Goal: Task Accomplishment & Management: Complete application form

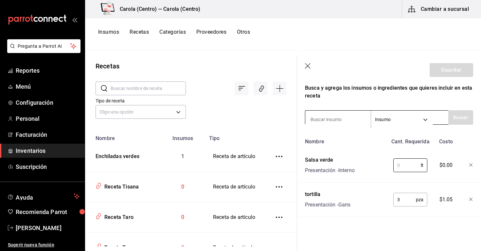
scroll to position [107, 0]
click at [322, 122] on input at bounding box center [337, 120] width 65 height 14
type input "pollo"
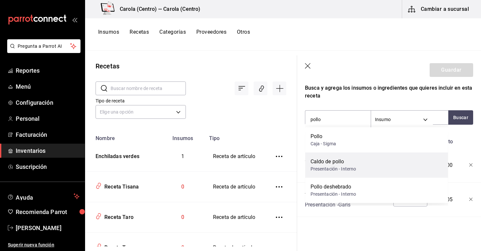
scroll to position [0, 0]
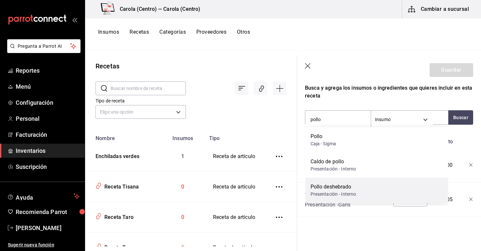
click at [353, 193] on div "Presentación - Interno" at bounding box center [334, 194] width 46 height 7
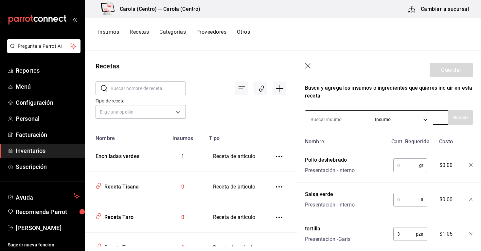
click at [322, 117] on input at bounding box center [337, 120] width 65 height 14
type input "crema"
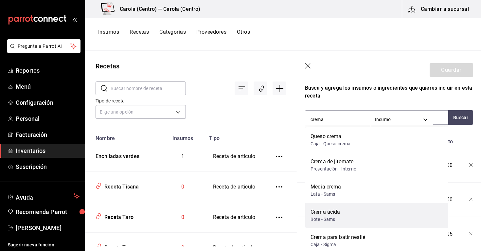
click at [333, 210] on div "Crema ácida" at bounding box center [325, 212] width 29 height 8
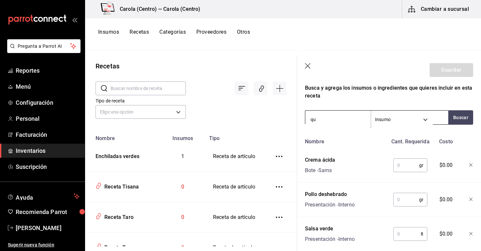
type input "q"
type input "cotija"
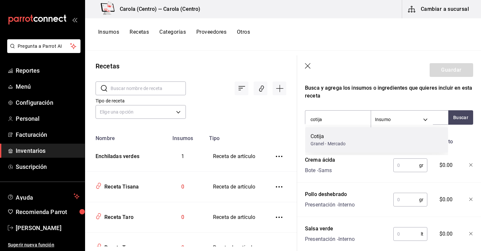
click at [334, 139] on div "Cotija" at bounding box center [328, 137] width 35 height 8
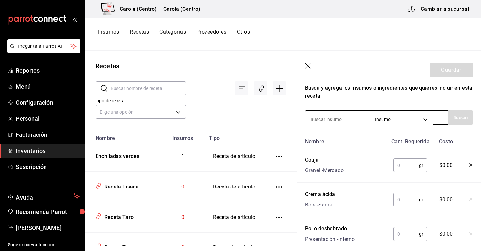
click at [332, 119] on input at bounding box center [337, 120] width 65 height 14
type input "cebolla"
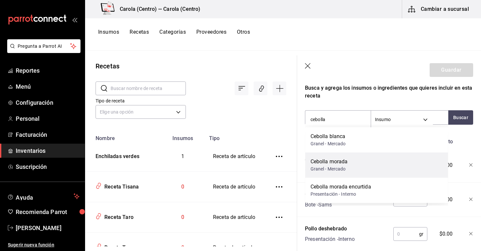
click at [337, 169] on div "Granel - Mercado" at bounding box center [329, 169] width 37 height 7
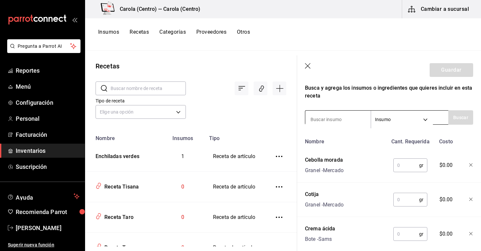
click at [332, 119] on input at bounding box center [337, 120] width 65 height 14
type input "cilantro criollo"
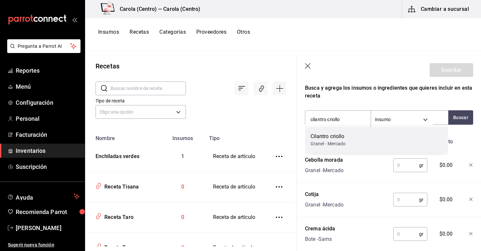
click at [325, 138] on div "Cilantro criollo" at bounding box center [328, 137] width 35 height 8
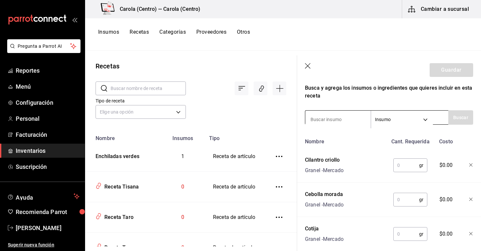
click at [329, 116] on input at bounding box center [337, 120] width 65 height 14
click at [329, 118] on input at bounding box center [337, 120] width 65 height 14
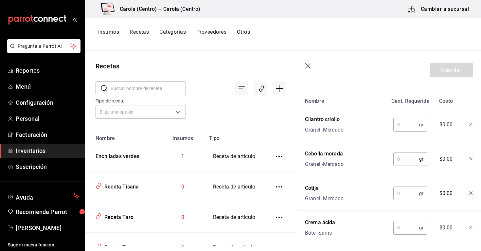
scroll to position [142, 0]
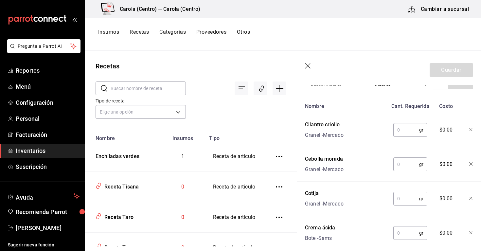
click at [406, 130] on input "text" at bounding box center [406, 129] width 26 height 13
type input "1"
type input "2"
click at [402, 163] on input "text" at bounding box center [406, 164] width 26 height 13
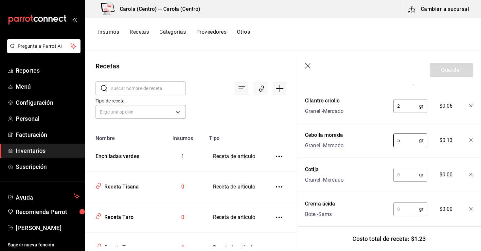
scroll to position [166, 0]
type input "5"
click at [406, 174] on input "text" at bounding box center [406, 174] width 26 height 13
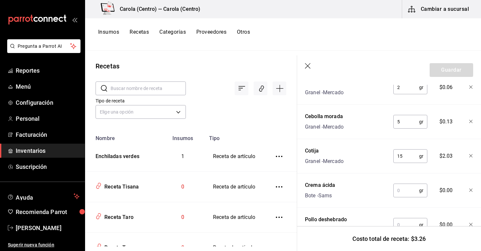
scroll to position [185, 0]
type input "15"
click at [406, 190] on input "text" at bounding box center [406, 189] width 26 height 13
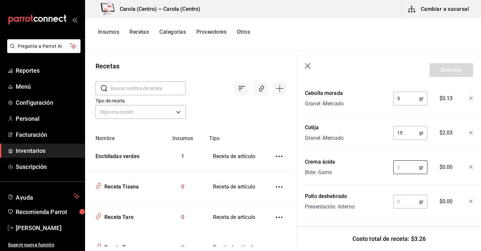
scroll to position [215, 0]
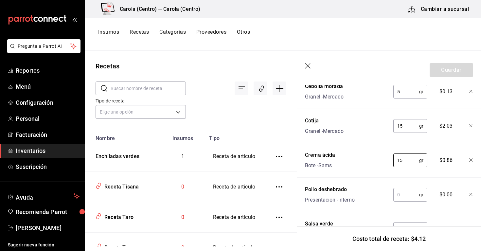
type input "15"
click at [404, 192] on input "text" at bounding box center [406, 194] width 26 height 13
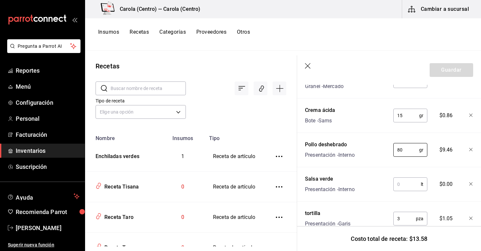
scroll to position [261, 0]
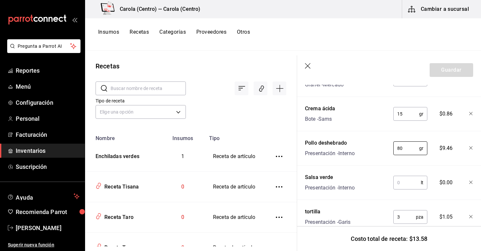
type input "80"
click at [408, 188] on input "text" at bounding box center [406, 182] width 27 height 13
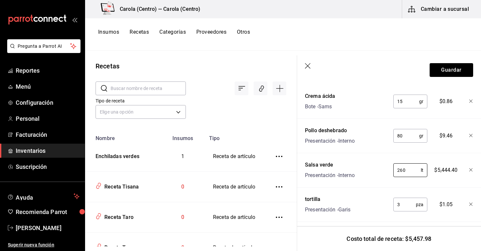
scroll to position [274, 0]
type input "2"
type input "0.260"
click at [405, 207] on input "3" at bounding box center [404, 204] width 23 height 13
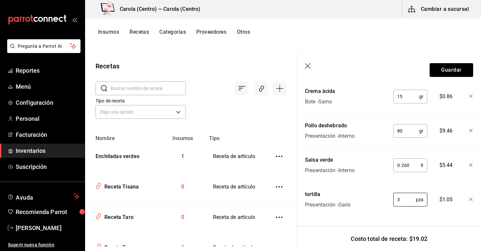
scroll to position [279, 0]
click at [452, 72] on button "Guardar" at bounding box center [452, 70] width 44 height 14
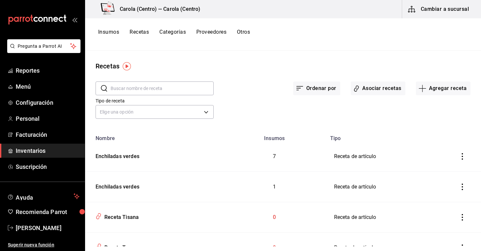
click at [463, 187] on icon "inventoriesTable" at bounding box center [462, 187] width 1 height 7
click at [443, 195] on span "Eliminar" at bounding box center [442, 195] width 17 height 5
click at [430, 89] on button "Agregar receta" at bounding box center [443, 88] width 55 height 14
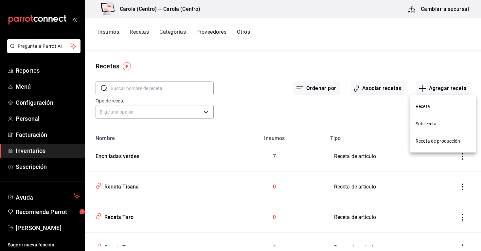
click at [424, 104] on span "Receta" at bounding box center [443, 106] width 55 height 7
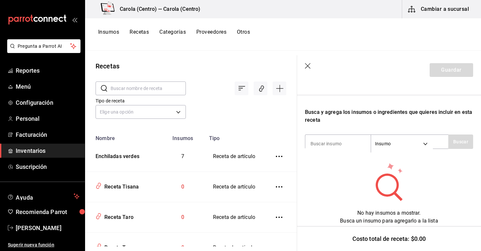
scroll to position [94, 0]
type input "Enchiladas [PERSON_NAME]"
type input "t"
type input "tortilla"
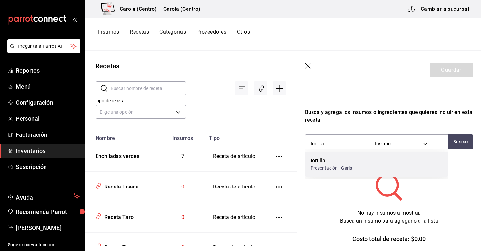
click at [325, 159] on div "tortilla" at bounding box center [332, 161] width 42 height 8
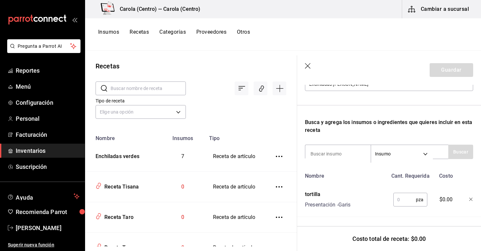
scroll to position [84, 0]
click at [409, 202] on input "text" at bounding box center [404, 199] width 23 height 13
type input "3"
click at [350, 154] on input at bounding box center [337, 154] width 65 height 14
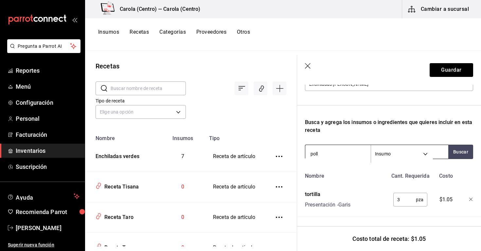
type input "pollo"
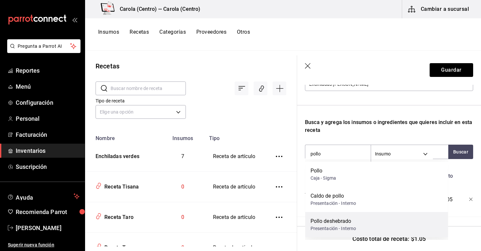
click at [342, 219] on div "Pollo deshebrado" at bounding box center [334, 221] width 46 height 8
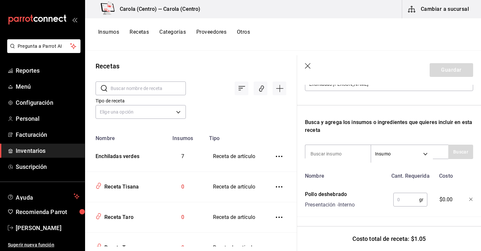
click at [407, 197] on input "text" at bounding box center [406, 199] width 26 height 13
type input "80"
click at [337, 153] on input at bounding box center [337, 154] width 65 height 14
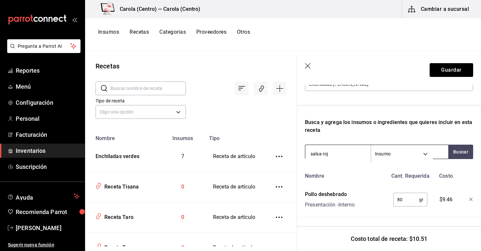
type input "salsa roja"
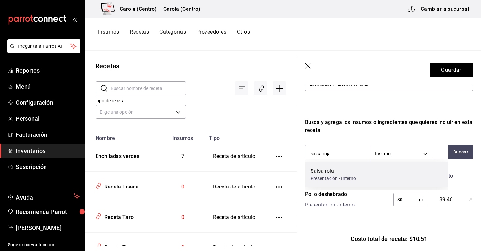
scroll to position [0, 0]
click at [339, 173] on div "Salsa roja" at bounding box center [334, 171] width 46 height 8
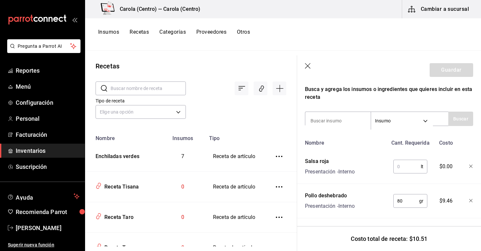
scroll to position [133, 0]
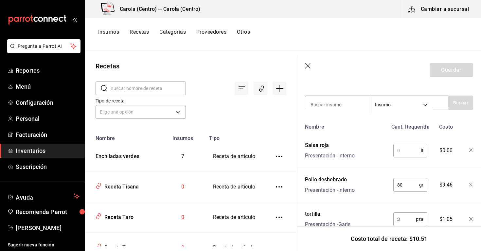
click at [403, 154] on input "text" at bounding box center [406, 150] width 27 height 13
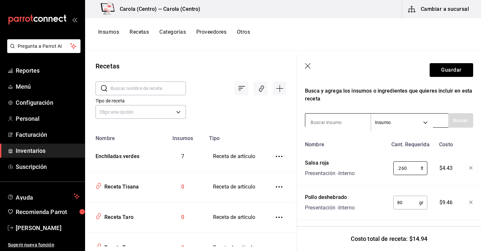
type input "0.260"
click at [346, 127] on input at bounding box center [337, 123] width 65 height 14
type input "crema"
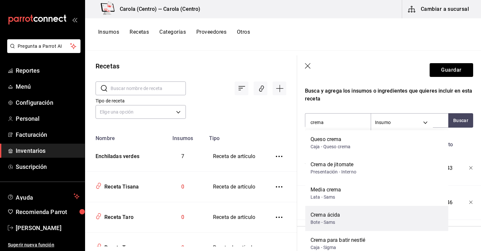
click at [338, 213] on div "Crema ácida" at bounding box center [325, 215] width 29 height 8
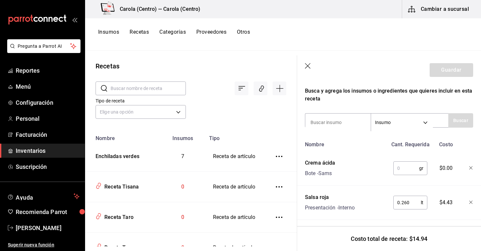
click at [404, 169] on input "text" at bounding box center [406, 168] width 26 height 13
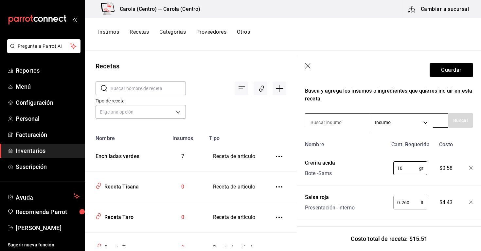
type input "10"
click at [352, 121] on input at bounding box center [337, 123] width 65 height 14
type input "cotija"
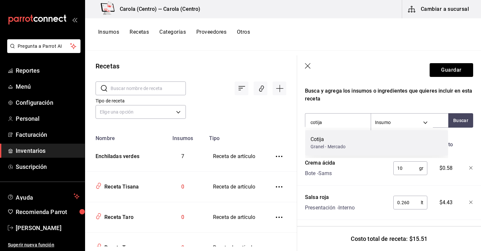
click at [353, 138] on div "Cotija Granel - Mercado" at bounding box center [376, 142] width 143 height 25
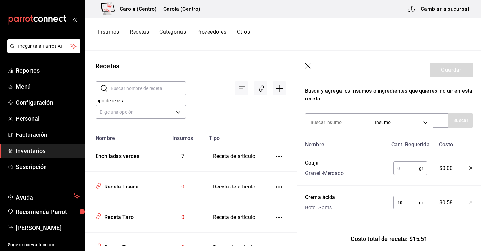
click at [401, 169] on input "text" at bounding box center [406, 168] width 26 height 13
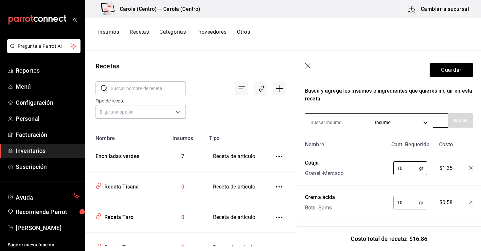
type input "10"
click at [332, 118] on input at bounding box center [337, 123] width 65 height 14
type input "cebolla"
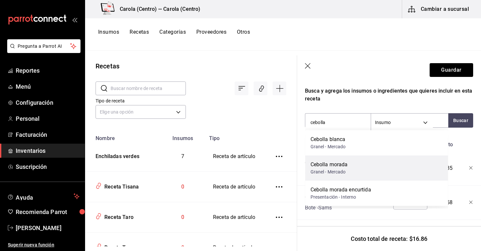
click at [345, 162] on div "Cebolla morada" at bounding box center [329, 165] width 37 height 8
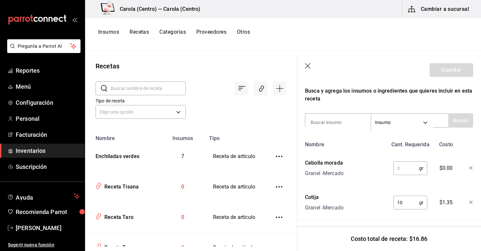
click at [402, 167] on input "text" at bounding box center [406, 168] width 26 height 13
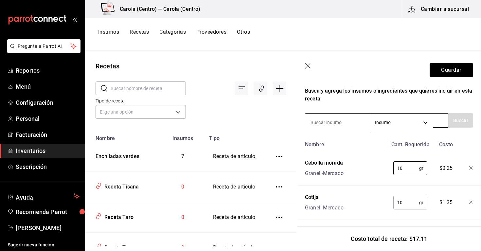
type input "10"
click at [348, 123] on input at bounding box center [337, 123] width 65 height 14
type input "cilantro"
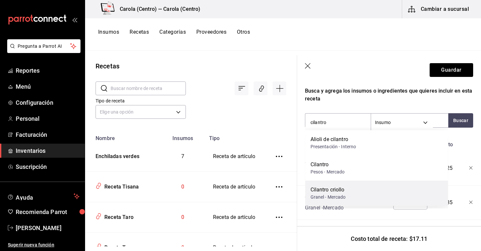
click at [350, 190] on div "Cilantro criollo Granel - Mercado" at bounding box center [376, 193] width 143 height 25
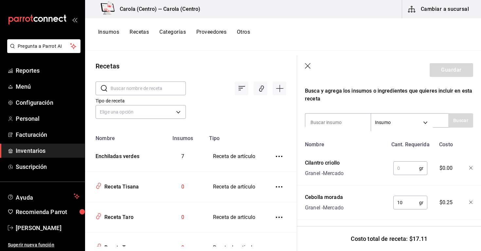
click at [404, 168] on input "text" at bounding box center [406, 168] width 26 height 13
type input "2"
type input "3"
click at [447, 73] on button "Guardar" at bounding box center [452, 70] width 44 height 14
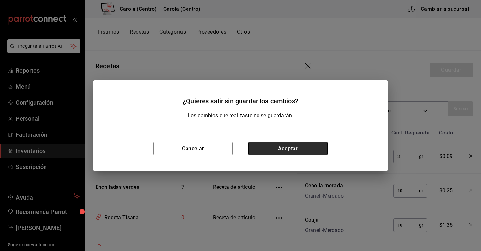
click at [283, 150] on button "Aceptar" at bounding box center [287, 149] width 79 height 14
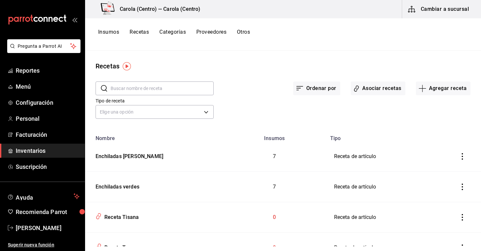
click at [175, 89] on input "text" at bounding box center [162, 88] width 103 height 13
drag, startPoint x: 175, startPoint y: 89, endPoint x: 248, endPoint y: 83, distance: 73.2
click at [248, 83] on div "Ordenar por Asociar recetas Agregar receta" at bounding box center [342, 83] width 257 height 24
click at [165, 92] on input "chilaquiles" at bounding box center [162, 88] width 103 height 13
type input "c"
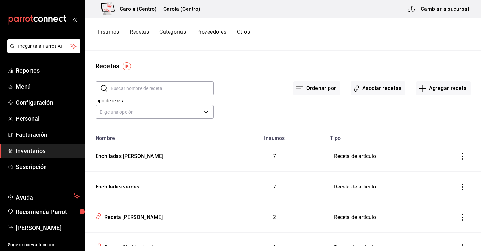
drag, startPoint x: 339, startPoint y: 2, endPoint x: 279, endPoint y: 68, distance: 89.4
click at [279, 68] on div "Recetas" at bounding box center [283, 66] width 396 height 10
click at [183, 93] on input "text" at bounding box center [162, 88] width 103 height 13
click at [431, 247] on html "Pregunta a Parrot AI Reportes Menú Configuración Personal Facturación Inventari…" at bounding box center [240, 123] width 481 height 247
click at [429, 247] on html "Pregunta a Parrot AI Reportes Menú Configuración Personal Facturación Inventari…" at bounding box center [240, 123] width 481 height 247
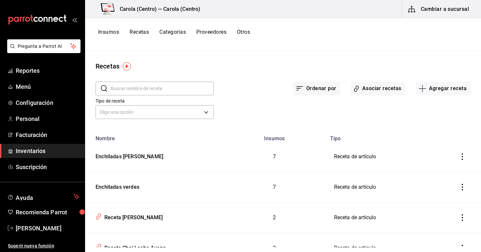
click at [272, 120] on div "Tipo de receta Elige una opción default" at bounding box center [278, 103] width 386 height 36
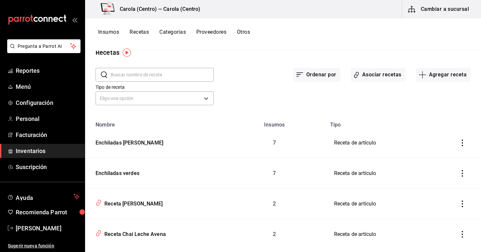
drag, startPoint x: 315, startPoint y: 1, endPoint x: 323, endPoint y: 37, distance: 36.9
click at [323, 37] on div "Insumos Recetas Categorías Proveedores Otros" at bounding box center [283, 34] width 396 height 11
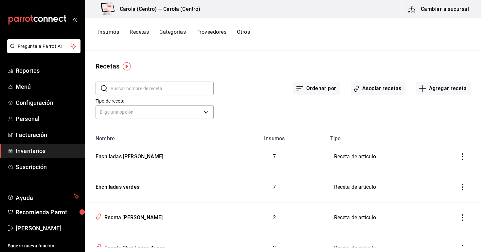
scroll to position [0, 0]
click at [114, 35] on button "Insumos" at bounding box center [108, 34] width 21 height 11
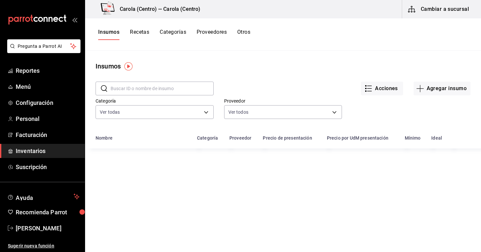
click at [135, 89] on input "text" at bounding box center [162, 88] width 103 height 13
type input "h"
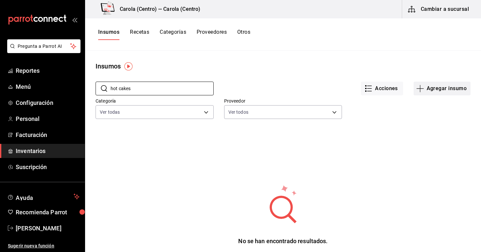
type input "hot cakes"
click at [443, 85] on button "Agregar insumo" at bounding box center [442, 88] width 57 height 14
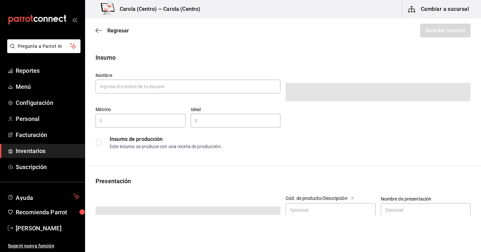
type input "$0.00"
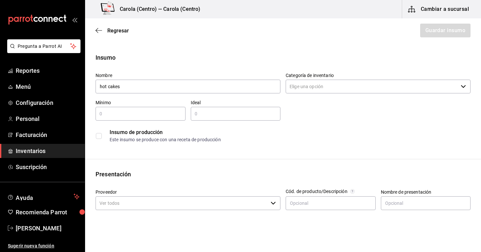
type input "hot cakes"
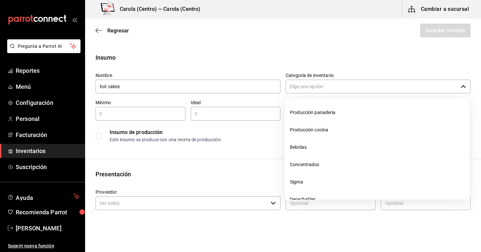
click at [331, 81] on input "Categoría de inventario" at bounding box center [372, 87] width 172 height 14
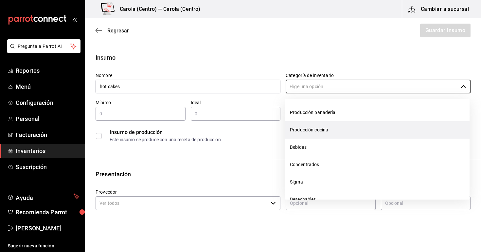
click at [317, 128] on li "Producción cocina" at bounding box center [377, 129] width 185 height 17
type input "Producción cocina"
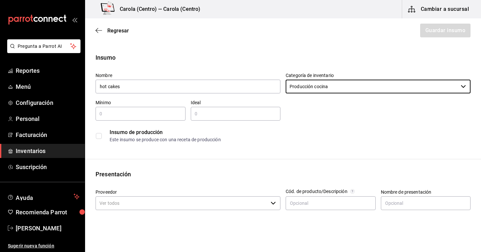
click at [129, 119] on div "​" at bounding box center [141, 114] width 90 height 14
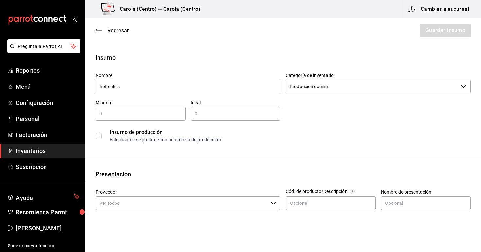
click at [149, 83] on input "hot cakes" at bounding box center [188, 87] width 185 height 14
click at [149, 84] on input "hot cakes" at bounding box center [188, 87] width 185 height 14
type input "h"
type input "hot cakes"
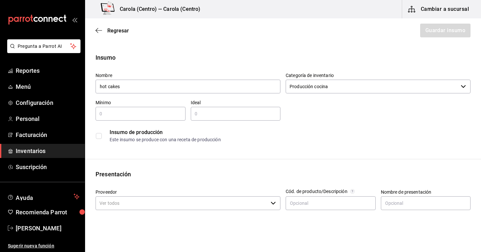
click at [341, 109] on div "Nombre hot cakes Categoría de inventario Producción cocina ​ Mínimo ​ Ideal ​ I…" at bounding box center [280, 106] width 380 height 79
click at [150, 117] on input "text" at bounding box center [141, 114] width 90 height 8
type input "7"
click at [259, 114] on input "text" at bounding box center [236, 114] width 90 height 8
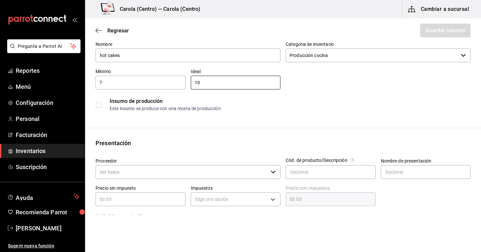
scroll to position [33, 0]
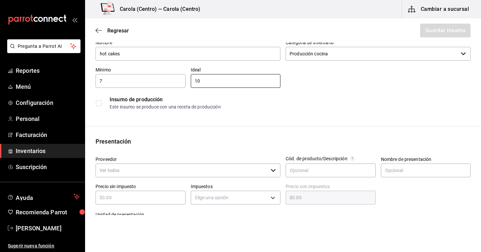
type input "10"
click at [99, 103] on input "checkbox" at bounding box center [99, 103] width 6 height 6
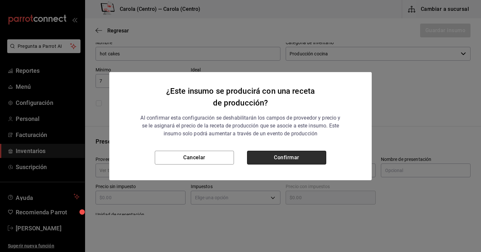
click at [285, 153] on button "Confirmar" at bounding box center [286, 158] width 79 height 14
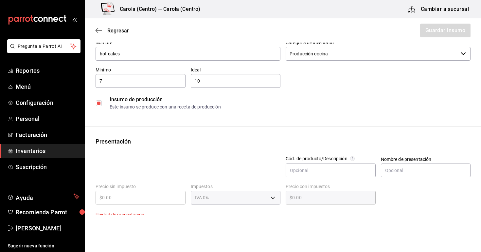
checkbox input "true"
type input "$0.00"
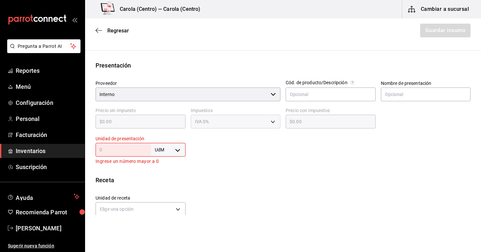
scroll to position [141, 0]
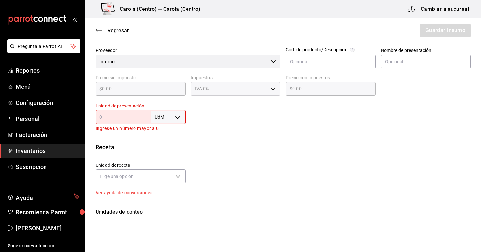
click at [129, 113] on input "text" at bounding box center [123, 117] width 55 height 8
click at [173, 117] on body "Pregunta a Parrot AI Reportes Menú Configuración Personal Facturación Inventari…" at bounding box center [240, 107] width 481 height 215
click at [171, 196] on li "pza" at bounding box center [168, 190] width 34 height 11
type input "UNIT"
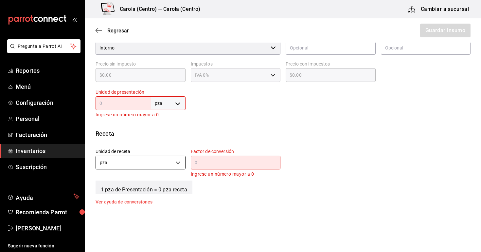
scroll to position [155, 0]
click at [216, 161] on input "text" at bounding box center [236, 162] width 90 height 8
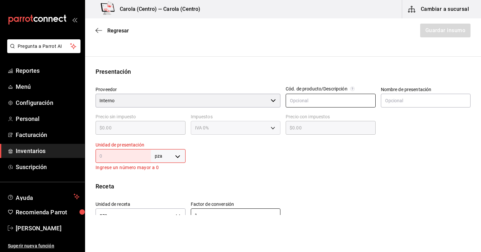
scroll to position [103, 0]
type input "1"
click at [135, 153] on input "text" at bounding box center [123, 155] width 55 height 8
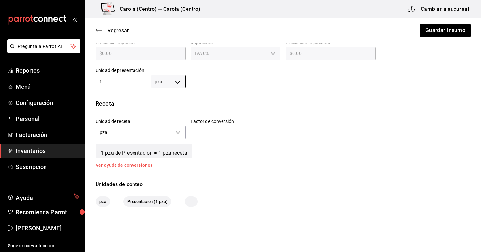
scroll to position [176, 0]
type input "1"
click at [428, 35] on button "Guardar insumo" at bounding box center [445, 31] width 51 height 14
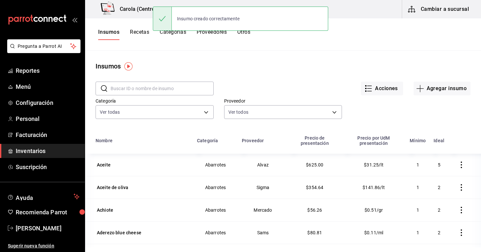
click at [143, 36] on button "Recetas" at bounding box center [139, 34] width 19 height 11
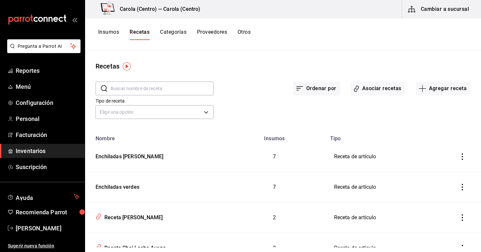
click at [415, 52] on div "Recetas ​ ​ Ordenar por Asociar recetas Agregar receta Tipo de receta Elige una…" at bounding box center [283, 149] width 396 height 196
click at [444, 93] on button "Agregar receta" at bounding box center [443, 88] width 55 height 14
click at [434, 145] on li "Receta de producción" at bounding box center [442, 141] width 65 height 17
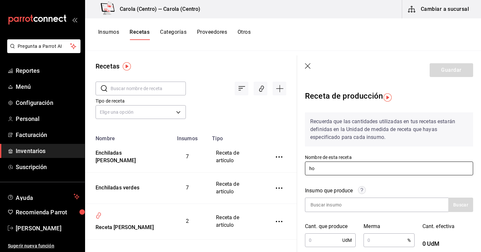
type input "h"
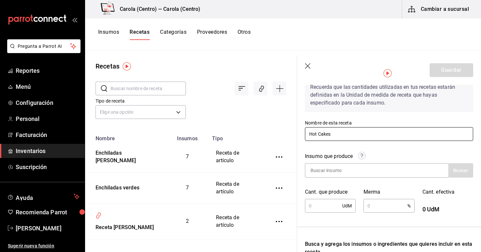
scroll to position [35, 0]
type input "Hot Cakes"
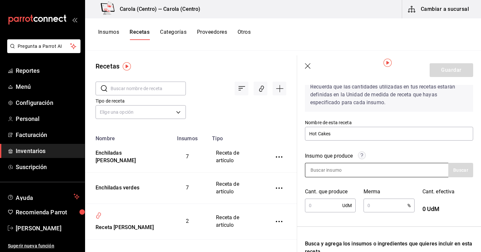
click at [346, 172] on input at bounding box center [337, 170] width 65 height 14
type input "hot cakes"
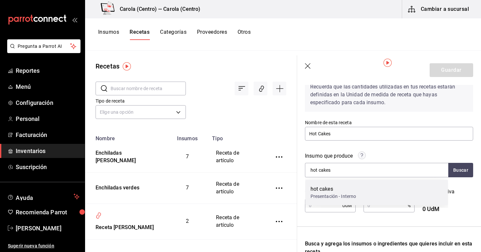
click at [337, 189] on div "hot cakes" at bounding box center [334, 189] width 46 height 8
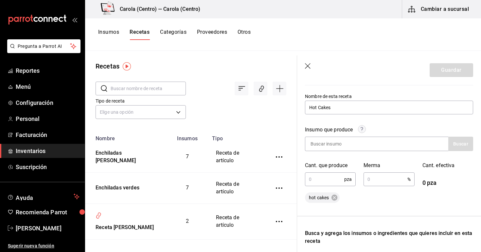
scroll to position [96, 0]
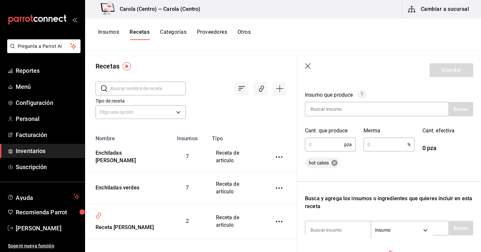
click at [333, 163] on icon at bounding box center [335, 163] width 6 height 6
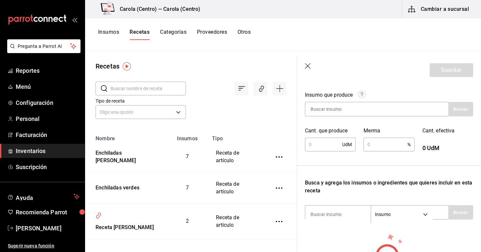
click at [113, 31] on button "Insumos" at bounding box center [108, 34] width 21 height 11
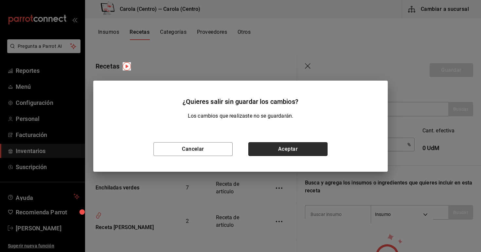
click at [279, 155] on button "Aceptar" at bounding box center [287, 149] width 79 height 14
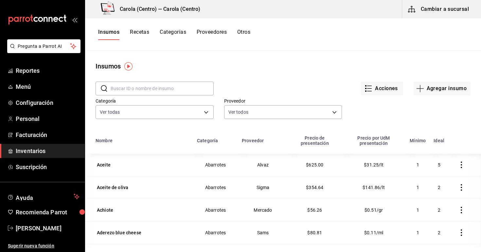
click at [162, 87] on input "text" at bounding box center [162, 88] width 103 height 13
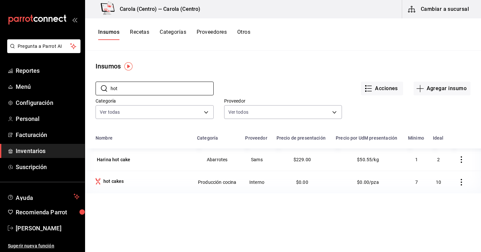
type input "hot"
click at [463, 184] on icon "button" at bounding box center [461, 182] width 7 height 7
click at [441, 183] on span "Eliminar" at bounding box center [441, 181] width 17 height 5
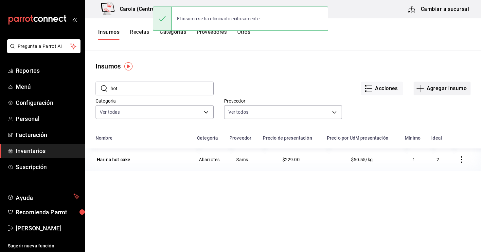
click at [428, 87] on button "Agregar insumo" at bounding box center [442, 88] width 57 height 14
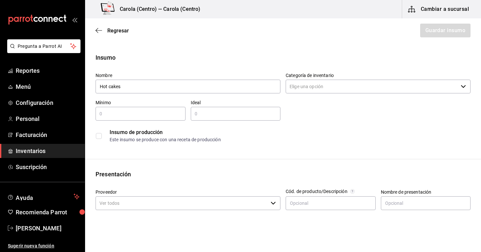
type input "Hot cakes"
click at [322, 92] on input "Categoría de inventario" at bounding box center [372, 87] width 172 height 14
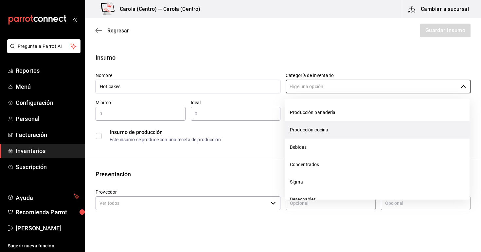
click at [320, 132] on li "Producción cocina" at bounding box center [377, 129] width 185 height 17
type input "Producción cocina"
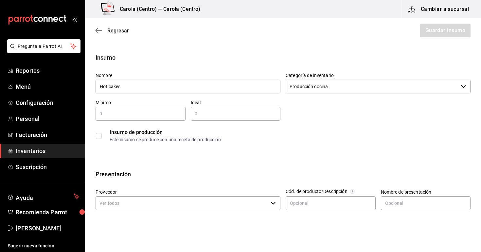
click at [152, 117] on input "text" at bounding box center [141, 114] width 90 height 8
type input "7"
click at [205, 116] on input "text" at bounding box center [236, 114] width 90 height 8
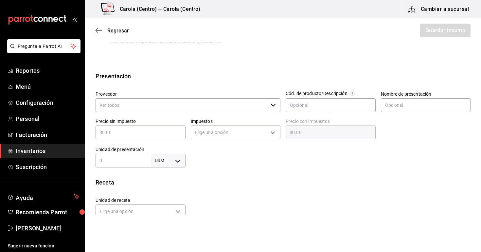
scroll to position [98, 0]
type input "10"
click at [176, 105] on input "Proveedor" at bounding box center [182, 106] width 172 height 14
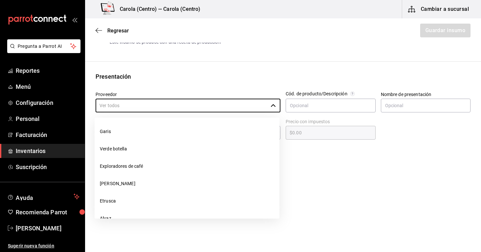
click at [185, 85] on div "Presentación Proveedor ​ Cód. de producto/Descripción Nombre de presentación Pr…" at bounding box center [283, 120] width 396 height 96
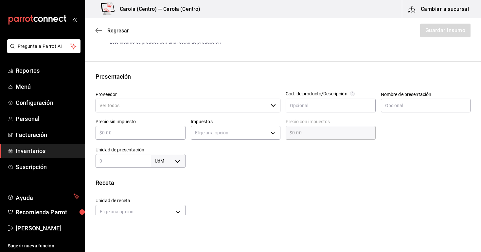
scroll to position [91, 0]
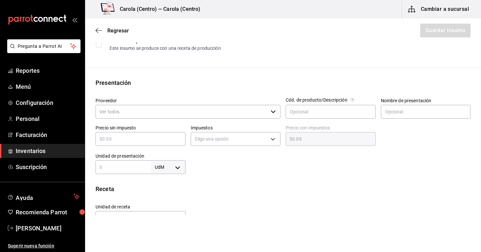
click at [157, 53] on div "Insumo de producción Este insumo se produce con una receta de producción" at bounding box center [283, 44] width 375 height 20
click at [131, 50] on div "Este insumo se produce con una receta de producción" at bounding box center [290, 48] width 361 height 7
click at [99, 43] on input "checkbox" at bounding box center [99, 45] width 6 height 6
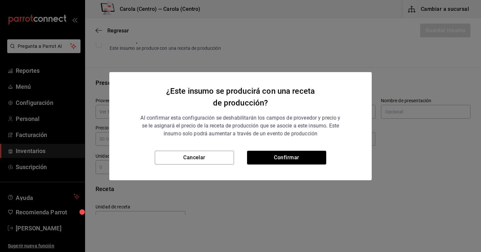
click at [291, 148] on div "¿Este insumo se producirá con una receta de producción? Al confirmar esta confi…" at bounding box center [240, 111] width 262 height 79
click at [286, 155] on button "Confirmar" at bounding box center [286, 158] width 79 height 14
checkbox input "true"
type input "$0.00"
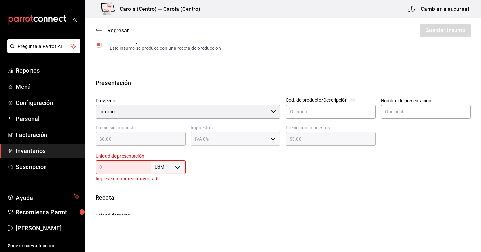
click at [144, 167] on input "text" at bounding box center [123, 167] width 55 height 8
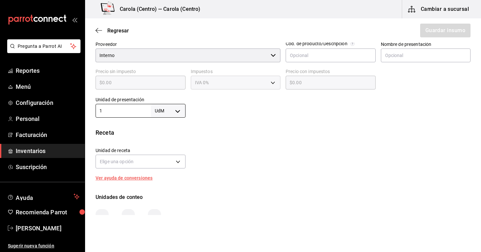
scroll to position [154, 0]
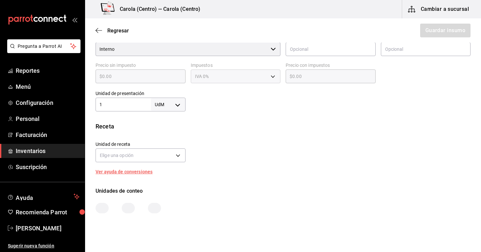
type input "1"
click at [164, 100] on body "Pregunta a Parrot AI Reportes Menú Configuración Personal Facturación Inventari…" at bounding box center [240, 107] width 481 height 215
click at [169, 178] on li "pza" at bounding box center [168, 178] width 34 height 11
type input "UNIT"
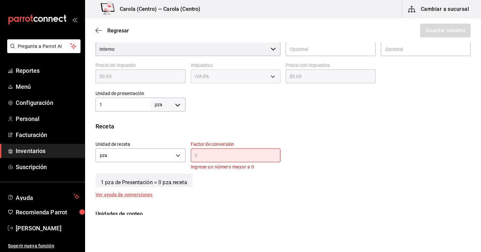
click at [225, 153] on input "text" at bounding box center [236, 155] width 90 height 8
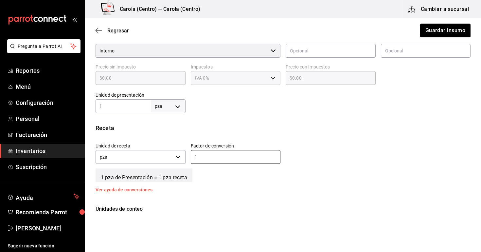
scroll to position [119, 0]
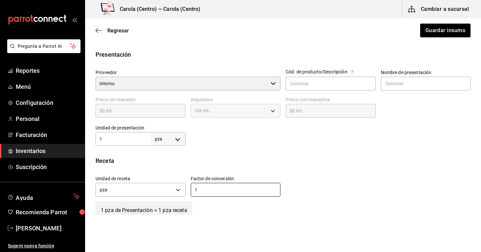
type input "1"
click at [431, 38] on div "Regresar Guardar insumo" at bounding box center [283, 30] width 396 height 24
click at [426, 27] on button "Guardar insumo" at bounding box center [445, 31] width 51 height 14
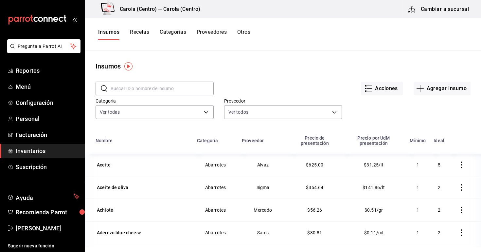
click at [147, 32] on button "Recetas" at bounding box center [139, 34] width 19 height 11
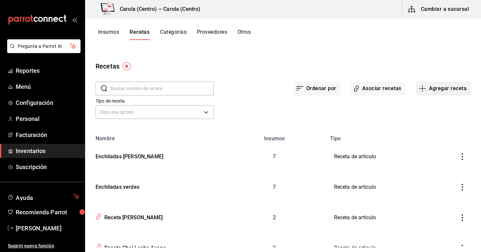
click at [441, 88] on button "Agregar receta" at bounding box center [443, 88] width 55 height 14
click at [431, 146] on li "Receta de producción" at bounding box center [442, 141] width 65 height 17
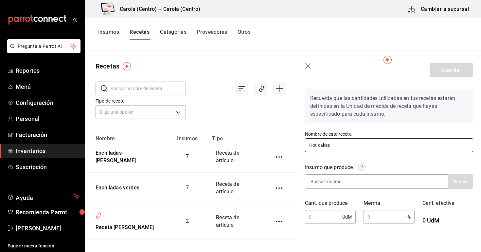
scroll to position [48, 0]
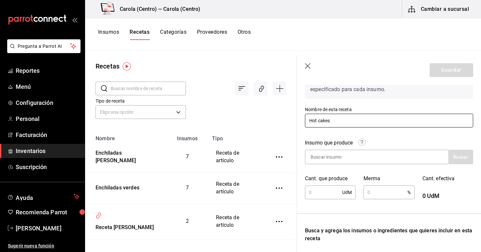
type input "Hot cakes"
click at [331, 148] on div "Insumo que produce" at bounding box center [389, 144] width 168 height 11
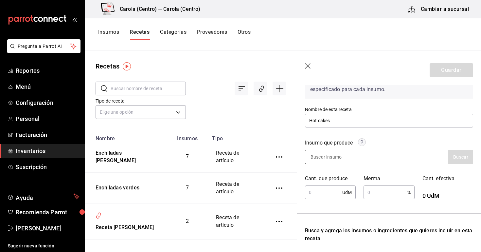
click at [330, 155] on input at bounding box center [337, 157] width 65 height 14
type input "h"
type input "Hot cakes"
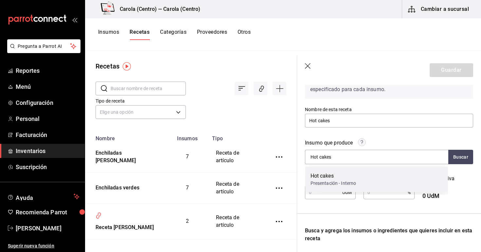
click at [325, 178] on div "Hot cakes" at bounding box center [334, 176] width 46 height 8
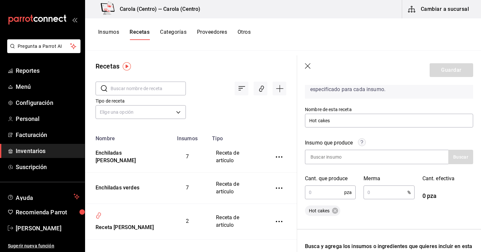
scroll to position [66, 0]
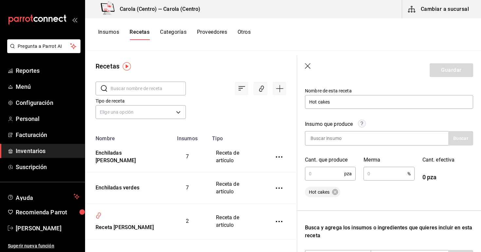
click at [330, 171] on input "text" at bounding box center [324, 173] width 39 height 13
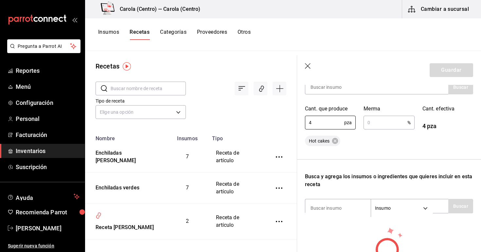
scroll to position [110, 0]
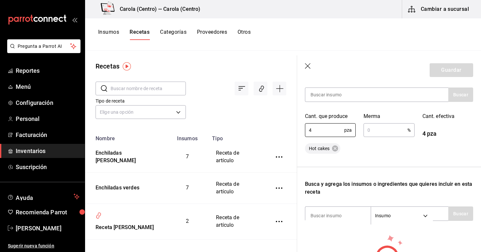
type input "4"
click at [388, 135] on input "text" at bounding box center [386, 129] width 44 height 13
type input "5"
click at [334, 130] on input "4" at bounding box center [324, 129] width 39 height 13
type input "5"
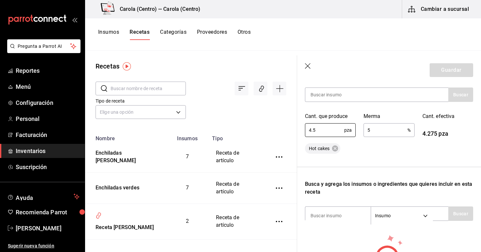
click at [356, 152] on div "Hot cakes" at bounding box center [333, 148] width 56 height 10
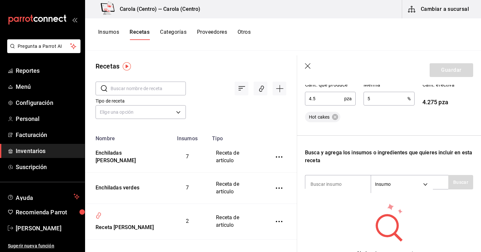
scroll to position [139, 0]
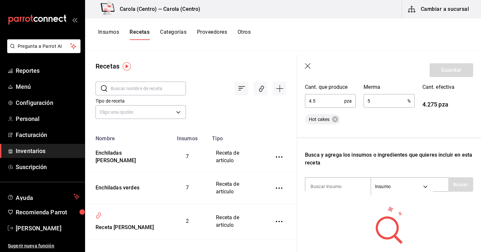
click at [322, 102] on input "4.5" at bounding box center [324, 100] width 39 height 13
type input "4"
type input "6.4"
click at [350, 120] on div "Hot cakes" at bounding box center [333, 119] width 56 height 10
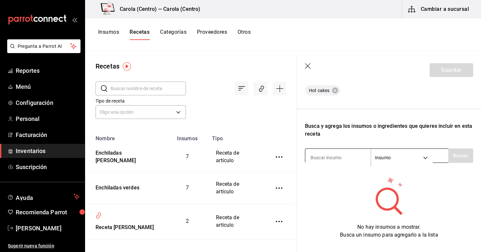
scroll to position [168, 0]
type input "harina"
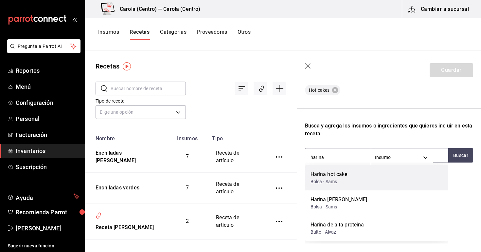
click at [343, 178] on div "Bolsa - Sams" at bounding box center [329, 181] width 37 height 7
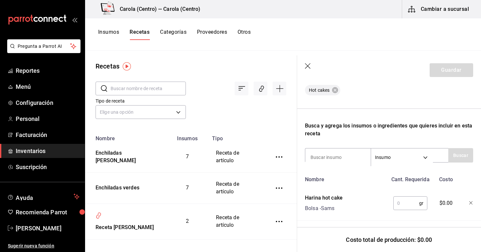
click at [405, 203] on input "text" at bounding box center [406, 202] width 26 height 13
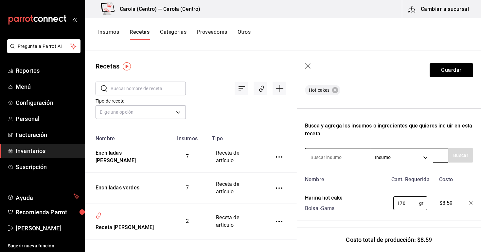
type input "170"
click at [337, 156] on input at bounding box center [337, 157] width 65 height 14
type input "huevo"
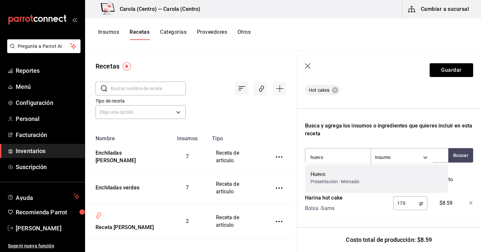
click at [329, 178] on div "Presentación - Mercado" at bounding box center [335, 181] width 49 height 7
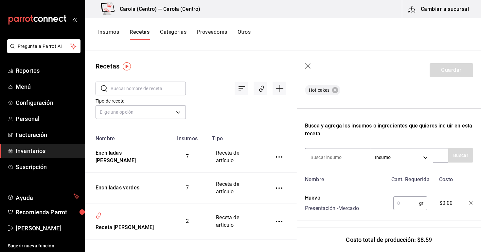
click at [402, 203] on input "text" at bounding box center [406, 202] width 26 height 13
type input "1"
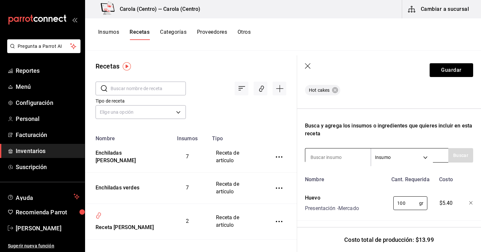
type input "100"
click at [338, 158] on input at bounding box center [337, 157] width 65 height 14
type input "leche"
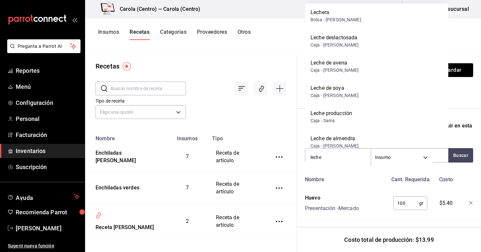
scroll to position [0, 0]
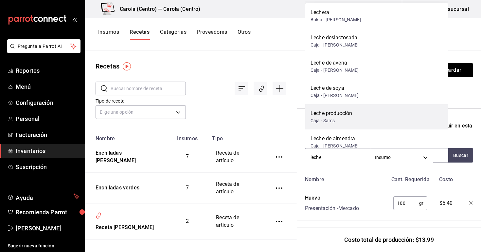
click at [338, 122] on div "Caja - Sams" at bounding box center [332, 120] width 42 height 7
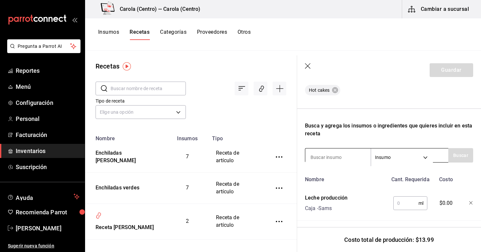
click at [341, 159] on input at bounding box center [337, 157] width 65 height 14
click at [411, 201] on input "text" at bounding box center [405, 202] width 25 height 13
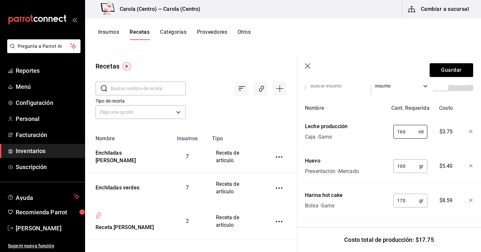
scroll to position [240, 0]
type input "160"
click at [453, 76] on button "Guardar" at bounding box center [452, 70] width 44 height 14
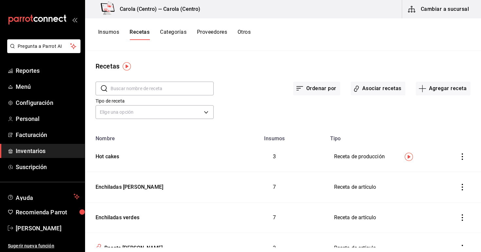
click at [159, 93] on input "text" at bounding box center [162, 88] width 103 height 13
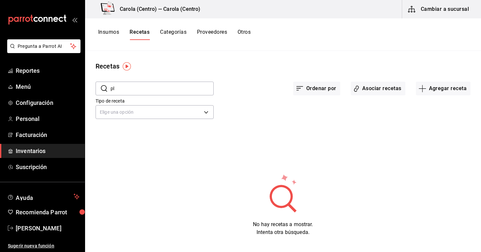
type input "p"
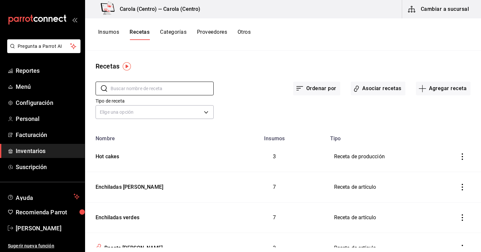
click at [111, 36] on button "Insumos" at bounding box center [108, 34] width 21 height 11
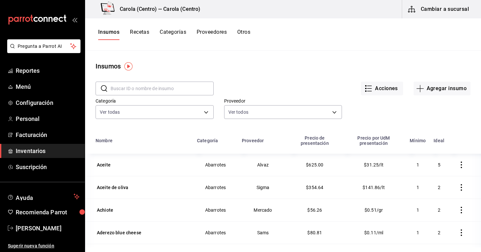
click at [439, 97] on div "Categoría Ver todas db0c3e76-e97c-4324-986d-6718a95b3bb4,b292555a-2f44-45c6-bbe…" at bounding box center [278, 103] width 386 height 36
click at [429, 92] on button "Agregar insumo" at bounding box center [442, 88] width 57 height 14
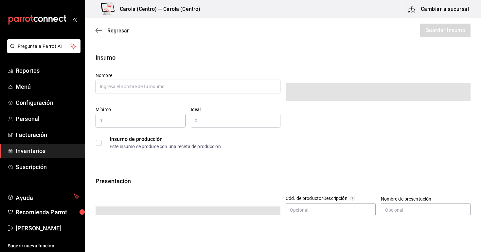
type input "$0.00"
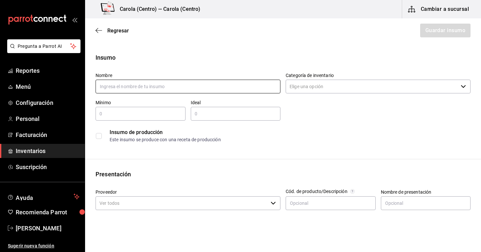
click at [209, 91] on input "text" at bounding box center [188, 87] width 185 height 14
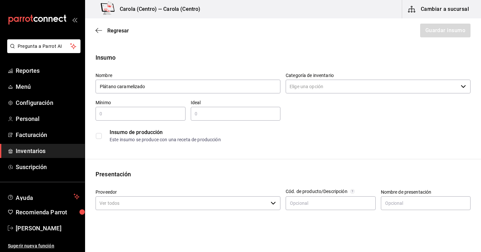
type input "Plátano caramelizado"
click at [310, 87] on input "Categoría de inventario" at bounding box center [372, 87] width 172 height 14
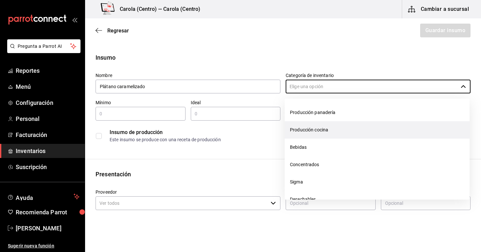
click at [312, 133] on li "Producción cocina" at bounding box center [377, 129] width 185 height 17
type input "Producción cocina"
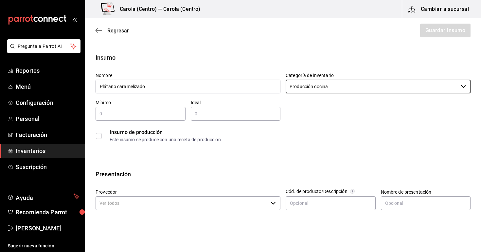
click at [162, 118] on div "​" at bounding box center [141, 114] width 90 height 14
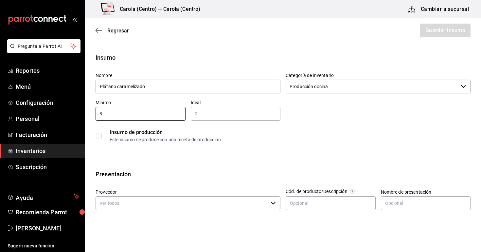
type input "3"
click at [226, 107] on div "​" at bounding box center [236, 114] width 90 height 14
type input "5"
click at [97, 135] on input "checkbox" at bounding box center [99, 136] width 6 height 6
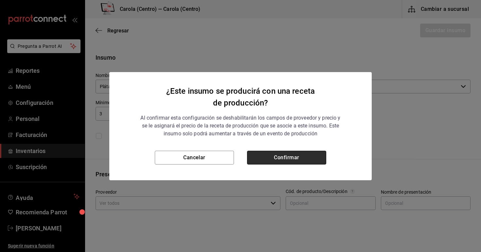
click at [268, 156] on button "Confirmar" at bounding box center [286, 158] width 79 height 14
checkbox input "true"
type input "$0.00"
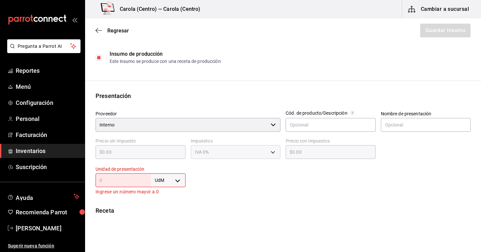
scroll to position [96, 0]
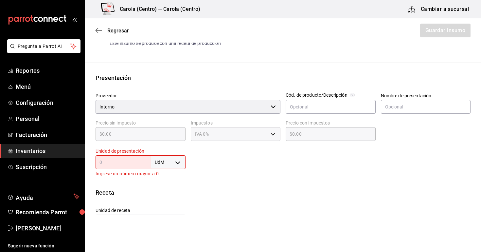
click at [143, 161] on input "text" at bounding box center [123, 162] width 55 height 8
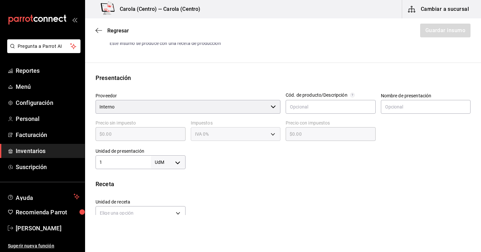
type input "1"
click at [181, 164] on body "Pregunta a Parrot AI Reportes Menú Configuración Personal Facturación Inventari…" at bounding box center [240, 107] width 481 height 215
click at [170, 199] on li "gr" at bounding box center [168, 200] width 34 height 11
type input "GRAM"
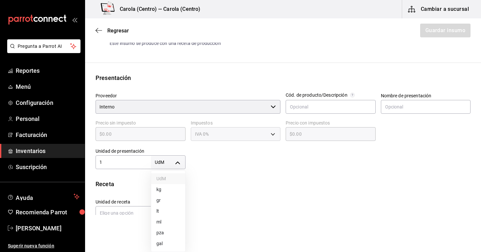
type input "1"
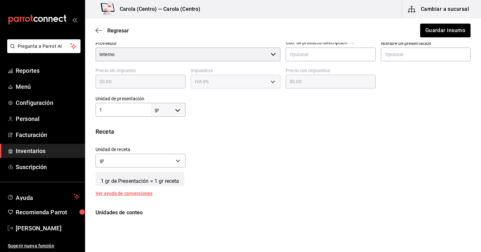
scroll to position [148, 0]
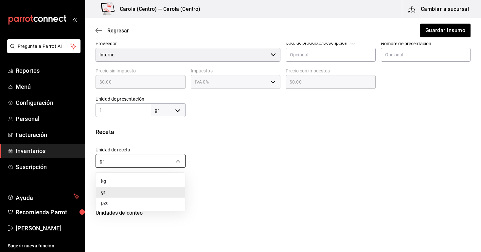
click at [143, 160] on body "Pregunta a Parrot AI Reportes Menú Configuración Personal Facturación Inventari…" at bounding box center [240, 107] width 481 height 215
click at [134, 191] on li "gr" at bounding box center [140, 192] width 89 height 11
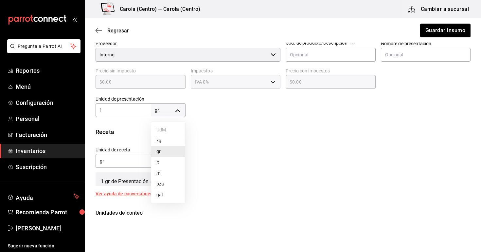
click at [169, 111] on body "Pregunta a Parrot AI Reportes Menú Configuración Personal Facturación Inventari…" at bounding box center [240, 107] width 481 height 215
click at [163, 184] on li "pza" at bounding box center [168, 183] width 34 height 11
type input "UNIT"
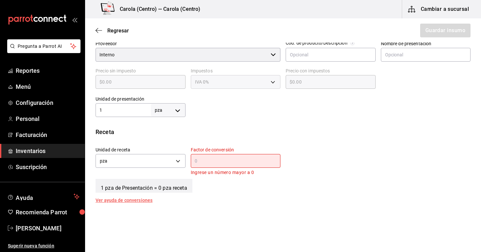
click at [167, 106] on body "Pregunta a Parrot AI Reportes Menú Configuración Personal Facturación Inventari…" at bounding box center [240, 107] width 481 height 215
click at [162, 151] on li "gr" at bounding box center [168, 151] width 34 height 11
type input "GRAM"
type input "1"
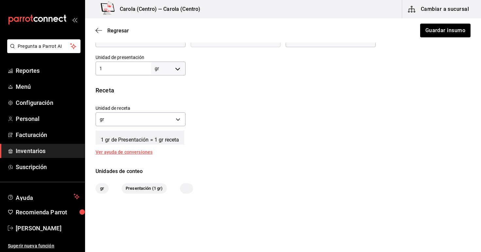
scroll to position [190, 0]
click at [170, 117] on body "Pregunta a Parrot AI Reportes Menú Configuración Personal Facturación Inventari…" at bounding box center [240, 107] width 481 height 215
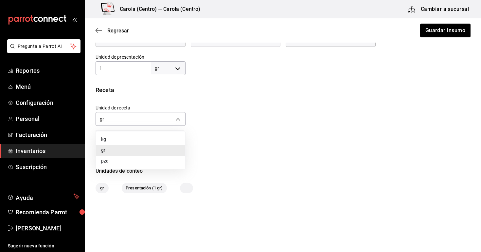
click at [149, 148] on li "gr" at bounding box center [140, 150] width 89 height 11
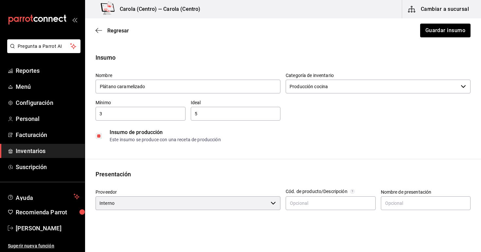
scroll to position [0, 0]
click at [444, 25] on button "Guardar insumo" at bounding box center [445, 31] width 51 height 14
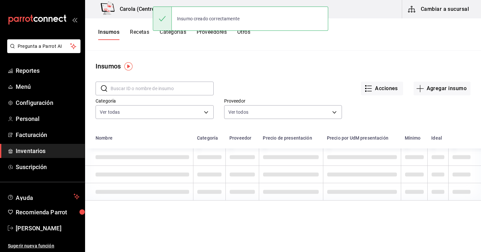
click at [145, 33] on button "Recetas" at bounding box center [139, 34] width 19 height 11
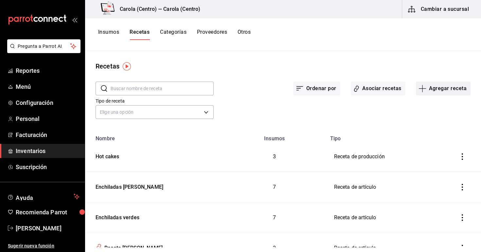
click at [434, 88] on button "Agregar receta" at bounding box center [443, 88] width 55 height 14
click at [443, 64] on div at bounding box center [240, 126] width 481 height 252
click at [173, 83] on input "text" at bounding box center [162, 88] width 103 height 13
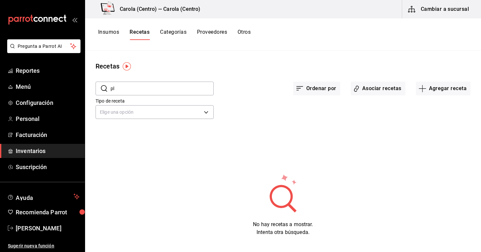
type input "p"
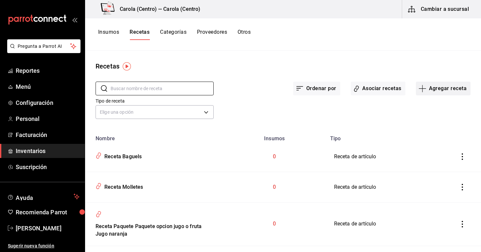
click at [438, 82] on button "Agregar receta" at bounding box center [443, 88] width 55 height 14
click at [427, 146] on li "Receta de producción" at bounding box center [442, 141] width 65 height 17
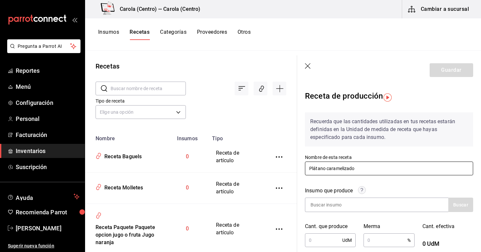
type input "Plátano caramelizado"
type input "Plátano"
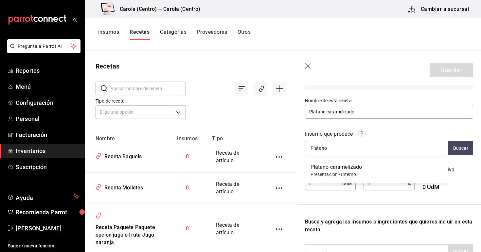
scroll to position [57, 0]
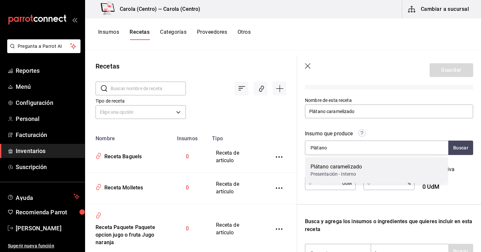
click at [346, 177] on div "Presentación - Interno" at bounding box center [337, 174] width 52 height 7
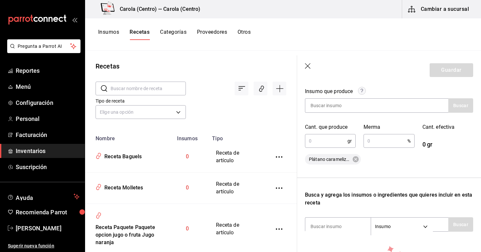
scroll to position [99, 0]
click at [328, 142] on input "text" at bounding box center [326, 140] width 43 height 13
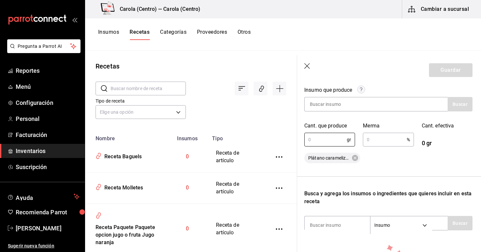
scroll to position [100, 1]
click at [333, 109] on input at bounding box center [337, 105] width 65 height 14
type input "a"
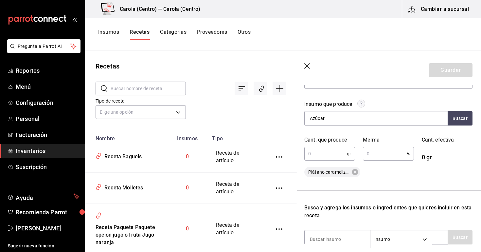
scroll to position [0, 0]
type input "A"
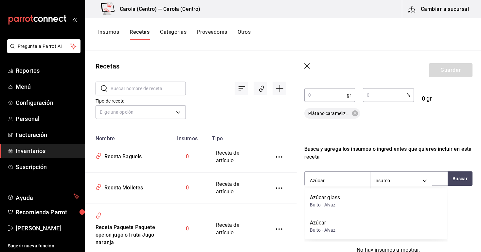
scroll to position [172, 1]
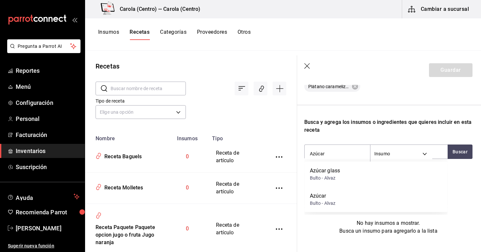
type input "Azúcar"
click at [462, 192] on div "No hay insumos a mostrar. Busca un insumo para agregarlo a la lista" at bounding box center [388, 203] width 168 height 63
click at [107, 29] on button "Insumos" at bounding box center [108, 34] width 21 height 11
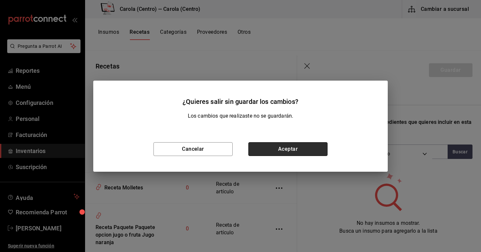
click at [294, 147] on button "Aceptar" at bounding box center [287, 149] width 79 height 14
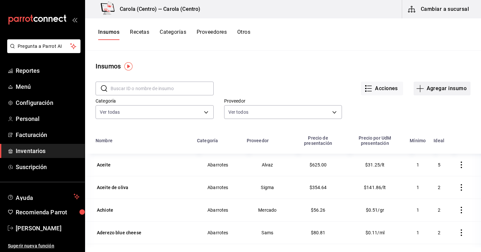
click at [439, 93] on button "Agregar insumo" at bounding box center [442, 88] width 57 height 14
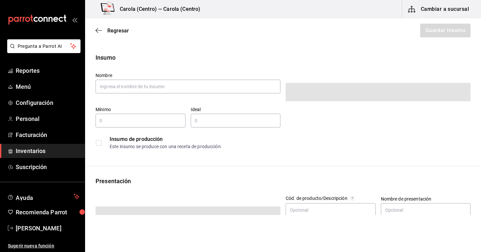
type input "$0.00"
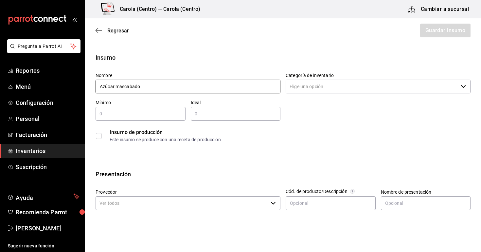
type input "Azúcar masacrado"
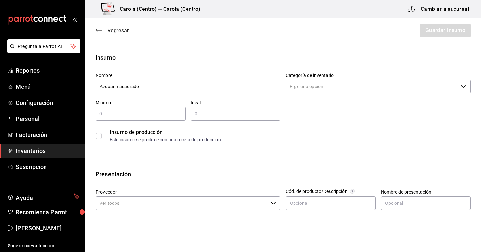
drag, startPoint x: 229, startPoint y: 86, endPoint x: 104, endPoint y: 27, distance: 138.1
click at [104, 27] on span "Regresar" at bounding box center [112, 30] width 33 height 6
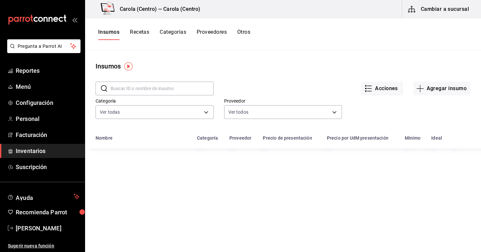
click at [143, 87] on input "text" at bounding box center [162, 88] width 103 height 13
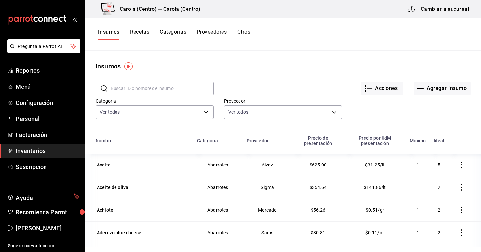
type input "A"
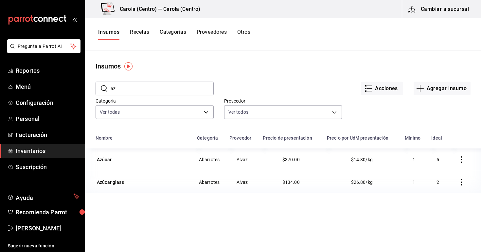
type input "a"
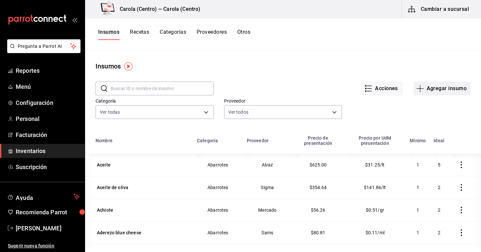
click at [425, 88] on button "Agregar insumo" at bounding box center [442, 88] width 57 height 14
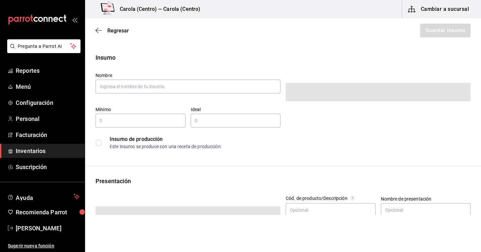
type input "$0.00"
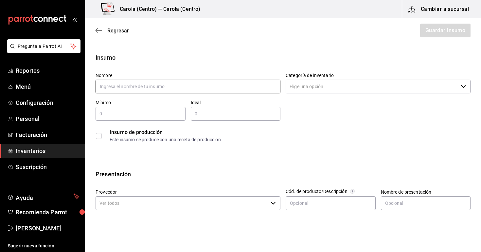
click at [252, 83] on input "text" at bounding box center [188, 87] width 185 height 14
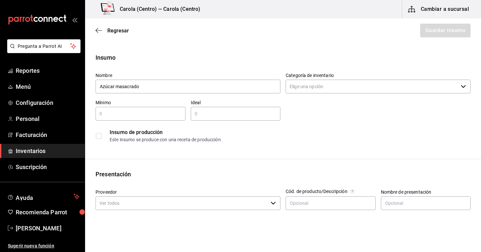
drag, startPoint x: 252, startPoint y: 83, endPoint x: 353, endPoint y: 91, distance: 101.4
click at [353, 91] on input "Categoría de inventario" at bounding box center [372, 87] width 172 height 14
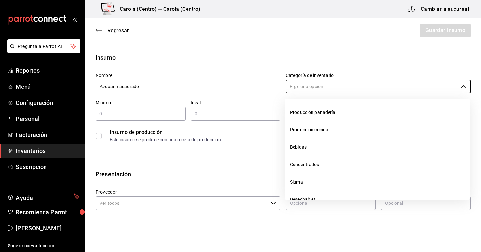
click at [159, 80] on input "Azúcar masacrado" at bounding box center [188, 87] width 185 height 14
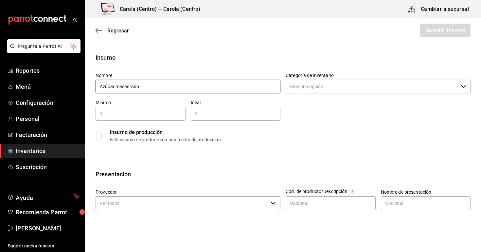
click at [159, 86] on input "Azúcar masacrado" at bounding box center [188, 87] width 185 height 14
type input "Azúcar mascabado"
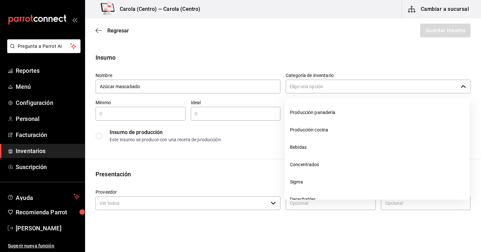
click at [308, 92] on input "Categoría de inventario" at bounding box center [372, 87] width 172 height 14
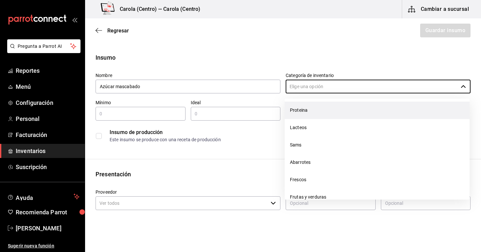
scroll to position [107, 0]
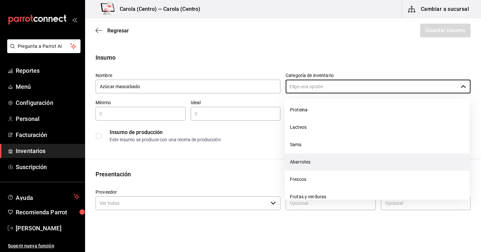
click at [313, 166] on li "Abarrotes" at bounding box center [377, 161] width 185 height 17
type input "Abarrotes"
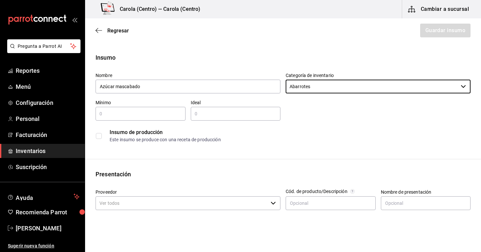
click at [148, 108] on div "​" at bounding box center [141, 114] width 90 height 14
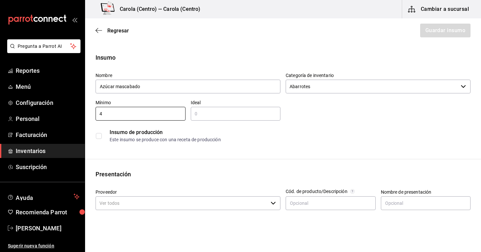
type input "4"
click at [202, 116] on input "text" at bounding box center [236, 114] width 90 height 8
type input "6"
click at [221, 138] on div "Este insumo se produce con una receta de producción" at bounding box center [290, 139] width 361 height 7
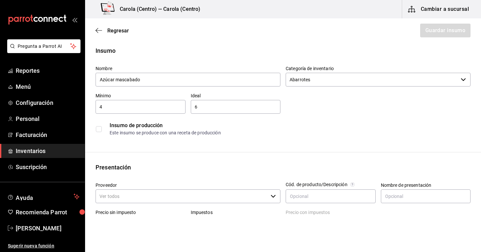
scroll to position [8, 0]
click at [98, 131] on input "checkbox" at bounding box center [99, 128] width 6 height 6
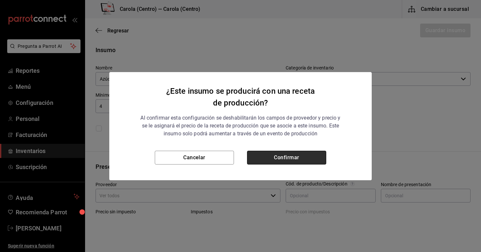
click at [286, 160] on button "Confirmar" at bounding box center [286, 158] width 79 height 14
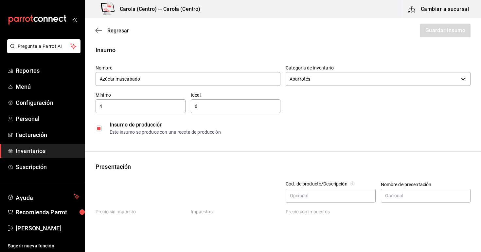
checkbox input "true"
type input "$0.00"
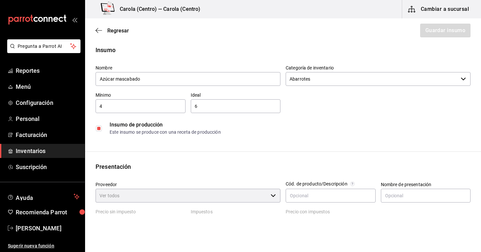
type input "Interno"
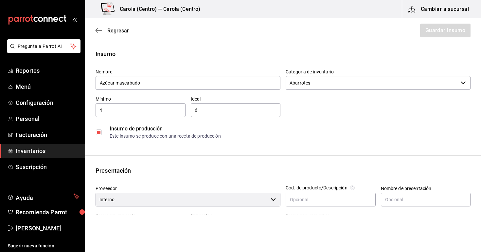
scroll to position [7, 0]
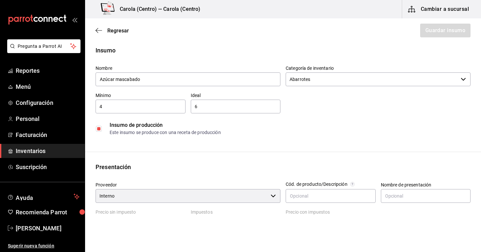
click at [98, 129] on input "checkbox" at bounding box center [99, 129] width 6 height 6
checkbox input "false"
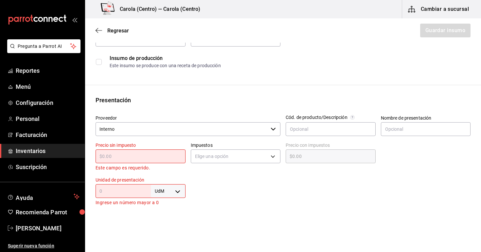
scroll to position [74, 0]
click at [225, 133] on input "Interno" at bounding box center [182, 129] width 172 height 14
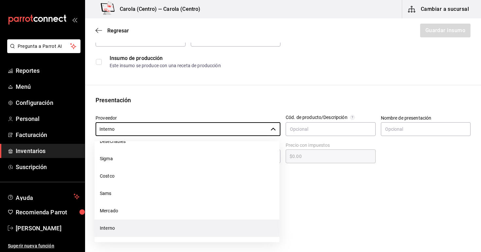
scroll to position [170, 0]
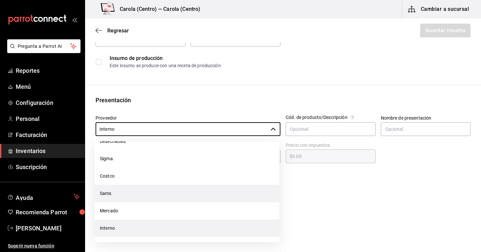
click at [111, 193] on li "Sams" at bounding box center [187, 193] width 185 height 17
type input "Sams"
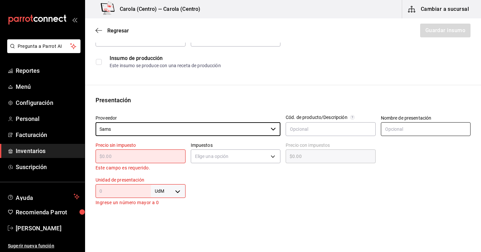
click at [430, 129] on input "text" at bounding box center [426, 129] width 90 height 14
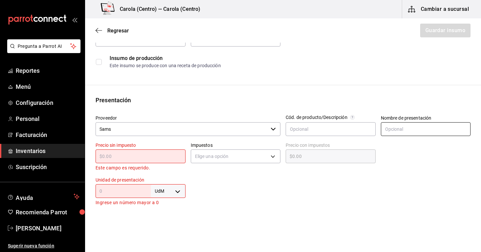
scroll to position [126, 0]
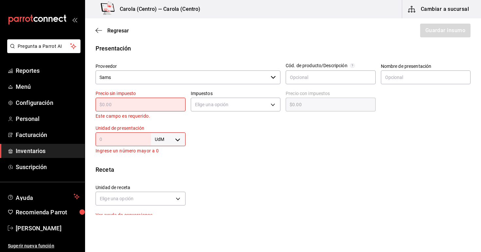
click at [135, 106] on input "text" at bounding box center [141, 104] width 90 height 8
click at [207, 143] on div at bounding box center [328, 137] width 285 height 35
click at [123, 100] on div "​" at bounding box center [141, 105] width 90 height 14
click at [396, 76] on input "text" at bounding box center [426, 77] width 90 height 14
type input "Bolsa"
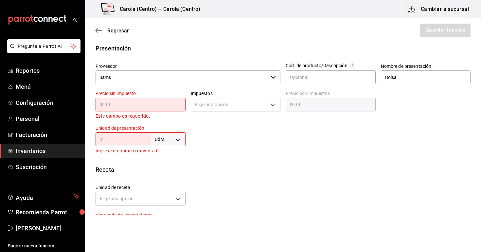
click at [136, 105] on input "text" at bounding box center [141, 104] width 90 height 8
type input "$6"
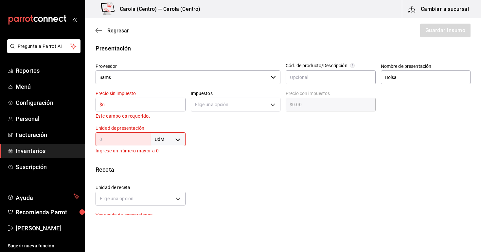
type input "$6.00"
type input "$66"
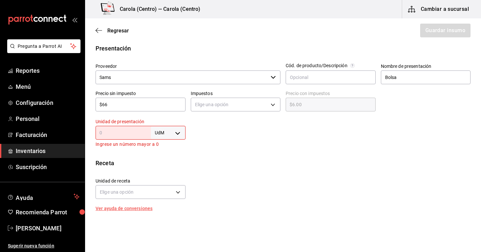
type input "$66.00"
type input "$66.49"
click at [244, 150] on div "Insumo Nombre Azúcar mascabado Categoría de inventario Abarrotes ​ Mínimo 4 ​ I…" at bounding box center [283, 125] width 396 height 397
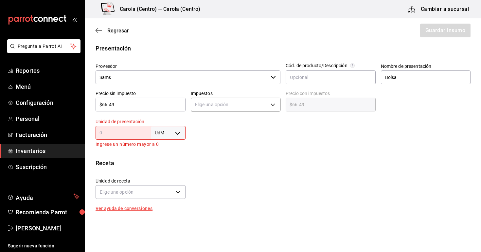
click at [223, 110] on body "Pregunta a Parrot AI Reportes Menú Configuración Personal Facturación Inventari…" at bounding box center [240, 107] width 481 height 215
click at [217, 126] on li "IVA 0%" at bounding box center [235, 124] width 89 height 11
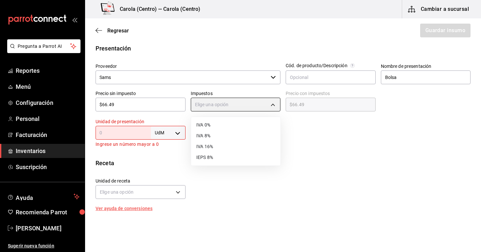
type input "IVA_0"
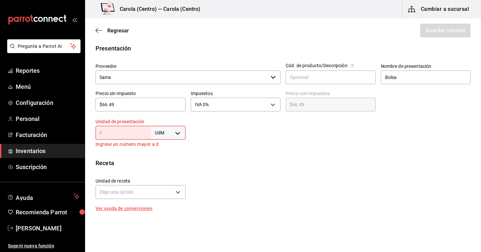
click at [243, 149] on div "Insumo Nombre Azúcar mascabado Categoría de inventario Abarrotes ​ Mínimo 4 ​ I…" at bounding box center [283, 125] width 396 height 397
click at [120, 137] on div "UdM ​" at bounding box center [141, 133] width 90 height 14
click at [179, 134] on body "Pregunta a Parrot AI Reportes Menú Configuración Personal Facturación Inventari…" at bounding box center [240, 107] width 481 height 215
click at [169, 167] on li "kg" at bounding box center [168, 163] width 34 height 11
type input "KILOGRAM"
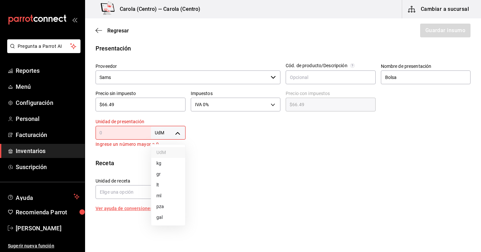
type input "KILOGRAM"
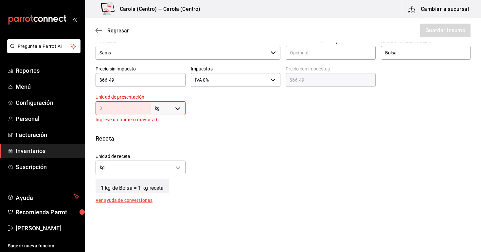
scroll to position [153, 0]
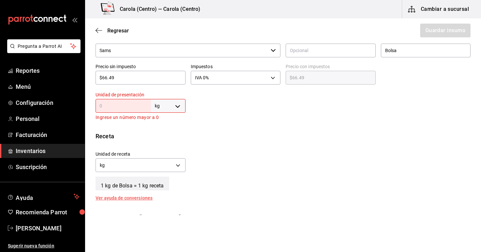
click at [107, 105] on input "text" at bounding box center [123, 106] width 55 height 8
type input "2"
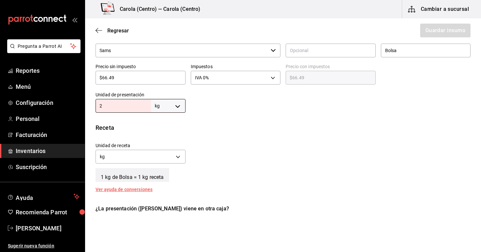
type input "2"
click at [243, 162] on div "Unidad de receta kg KILOGRAM Factor de conversión 2 ​" at bounding box center [280, 151] width 380 height 28
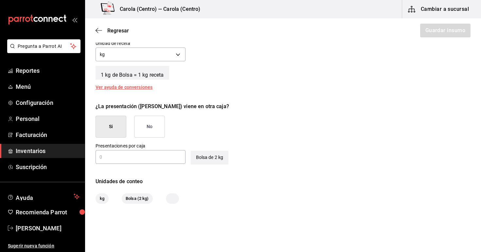
click at [136, 122] on button "No" at bounding box center [149, 127] width 31 height 22
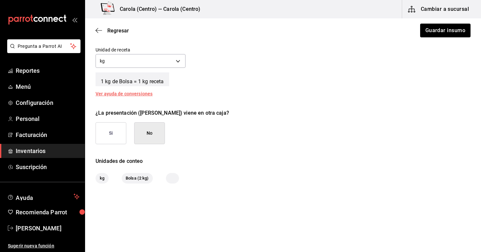
scroll to position [248, 0]
click at [451, 31] on button "Guardar insumo" at bounding box center [445, 31] width 51 height 14
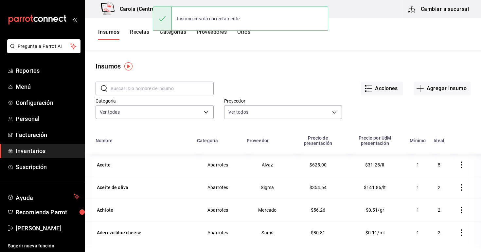
click at [146, 33] on button "Recetas" at bounding box center [139, 34] width 19 height 11
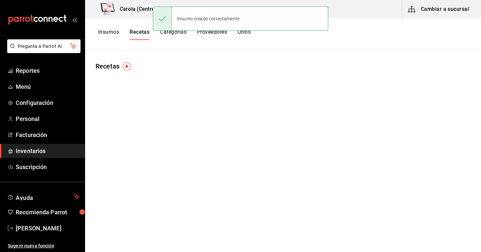
click at [135, 33] on button "Recetas" at bounding box center [140, 34] width 20 height 11
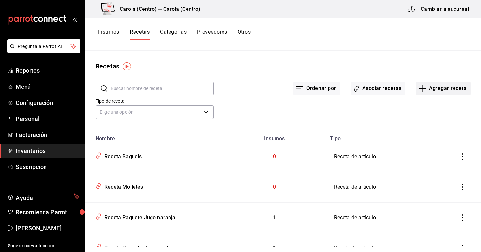
click at [433, 90] on button "Agregar receta" at bounding box center [443, 88] width 55 height 14
click at [438, 142] on span "Receta de producción" at bounding box center [443, 141] width 55 height 7
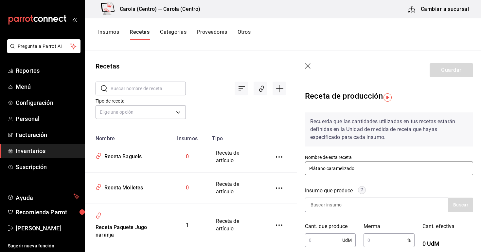
type input "Plátano caramelizado"
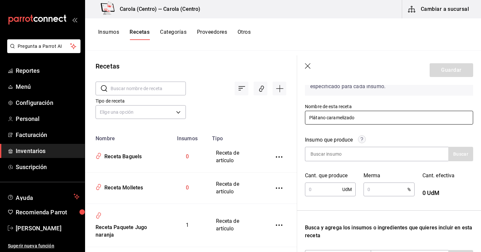
scroll to position [56, 0]
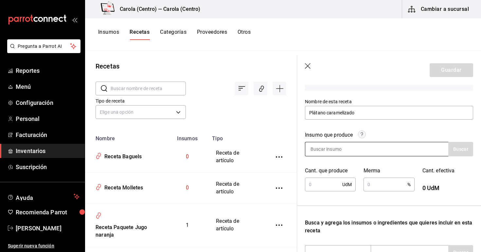
click at [351, 150] on input at bounding box center [337, 149] width 65 height 14
type input "Plátano"
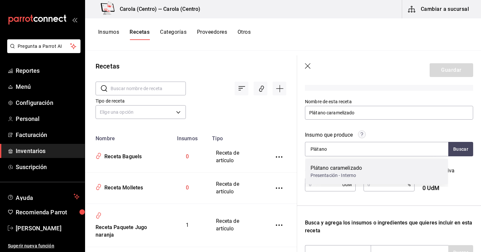
click at [332, 175] on div "Presentación - Interno" at bounding box center [337, 175] width 52 height 7
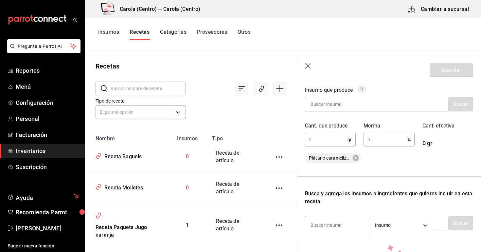
scroll to position [104, 0]
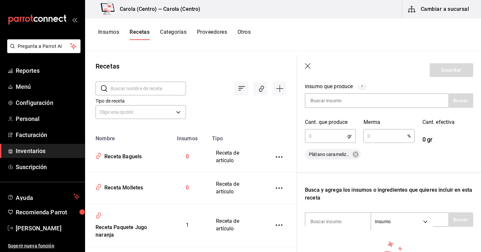
click at [330, 137] on input "text" at bounding box center [326, 135] width 43 height 13
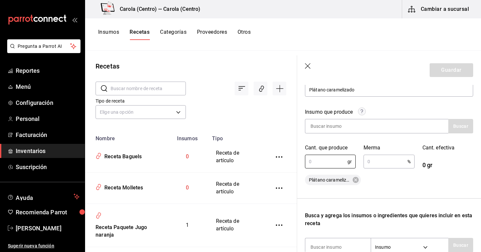
scroll to position [78, 0]
click at [327, 125] on input at bounding box center [337, 126] width 65 height 14
